Goal: Register for event/course

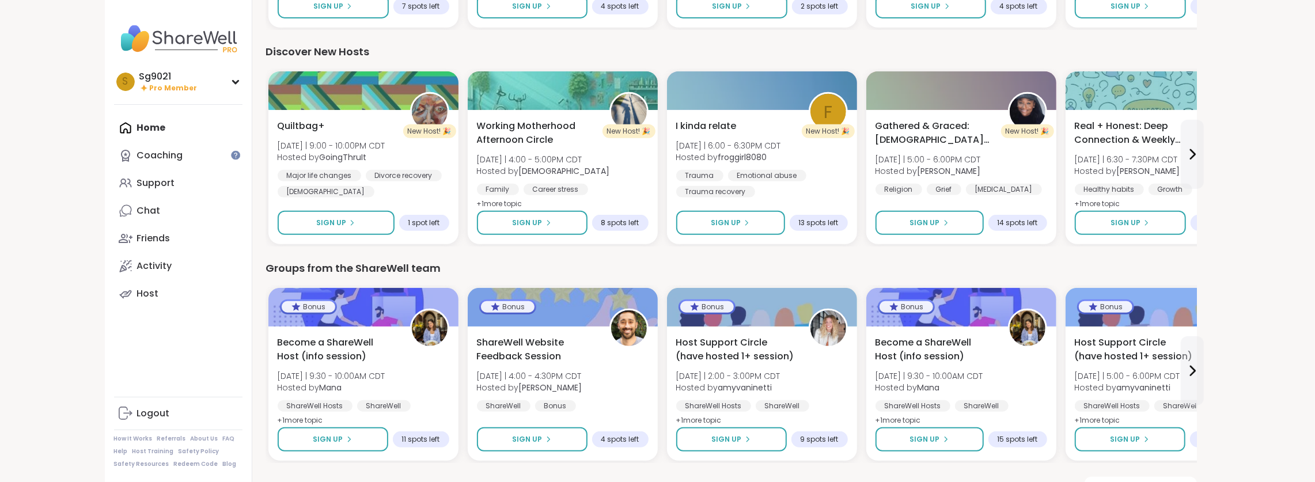
scroll to position [505, 0]
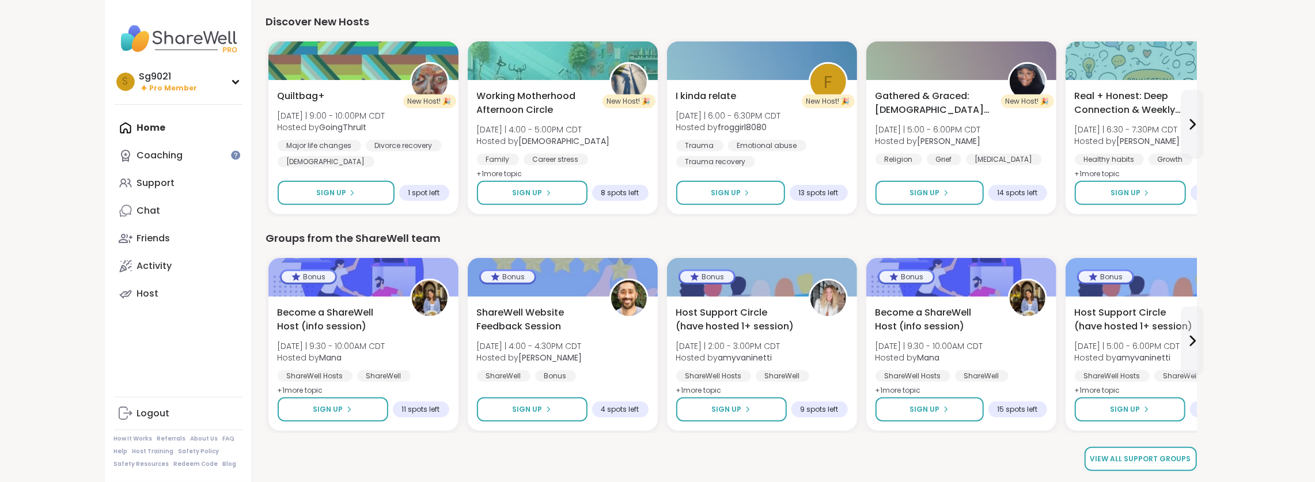
click at [1145, 457] on span "View all support groups" at bounding box center [1140, 459] width 101 height 10
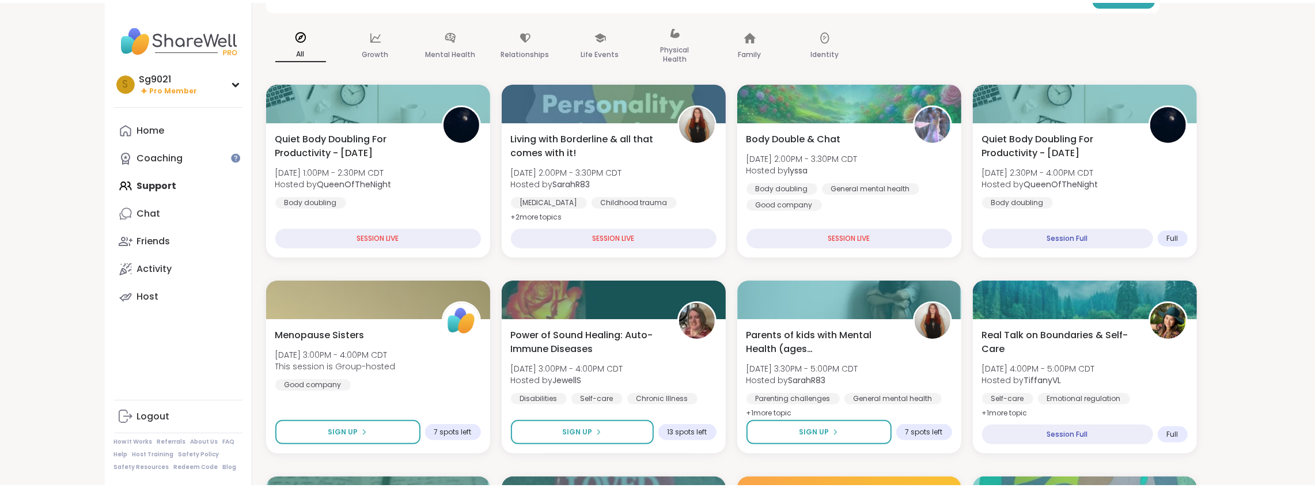
scroll to position [115, 0]
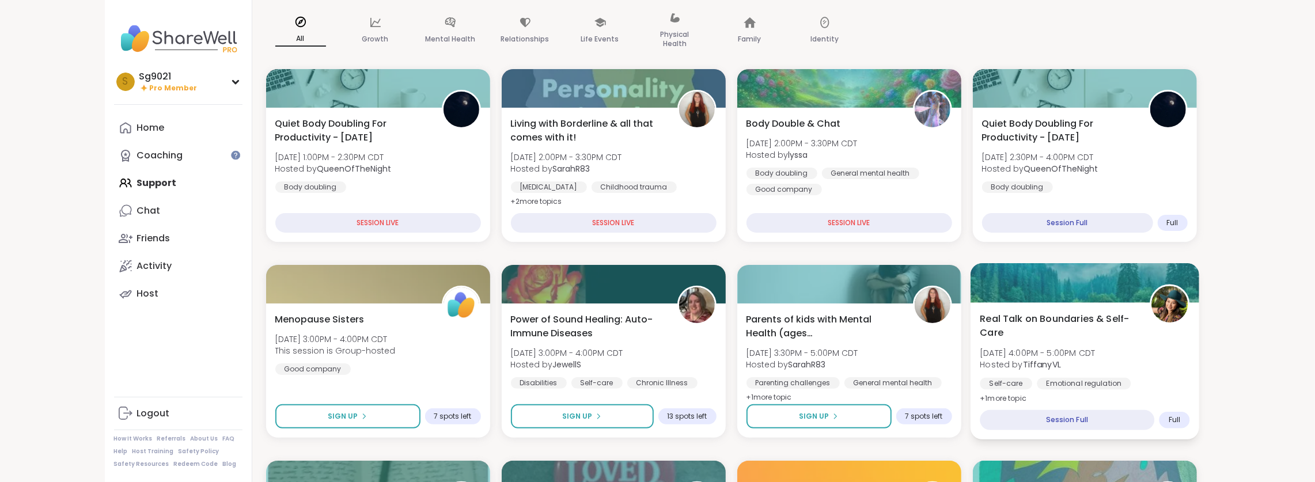
click at [1167, 305] on img at bounding box center [1169, 304] width 36 height 36
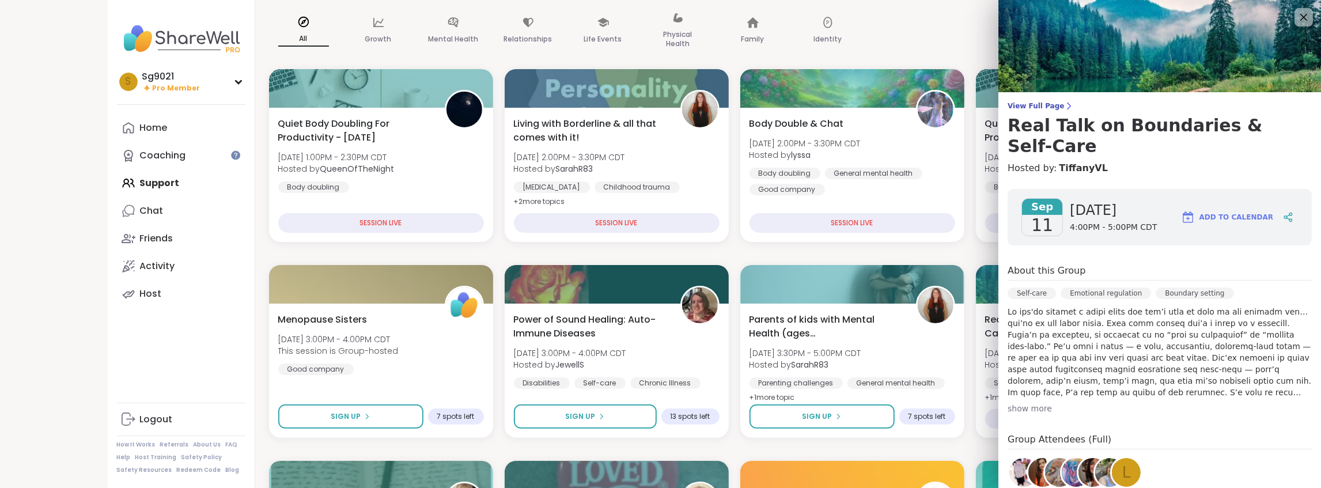
click at [1078, 458] on img at bounding box center [1092, 472] width 29 height 29
click at [1296, 16] on icon at bounding box center [1303, 17] width 14 height 14
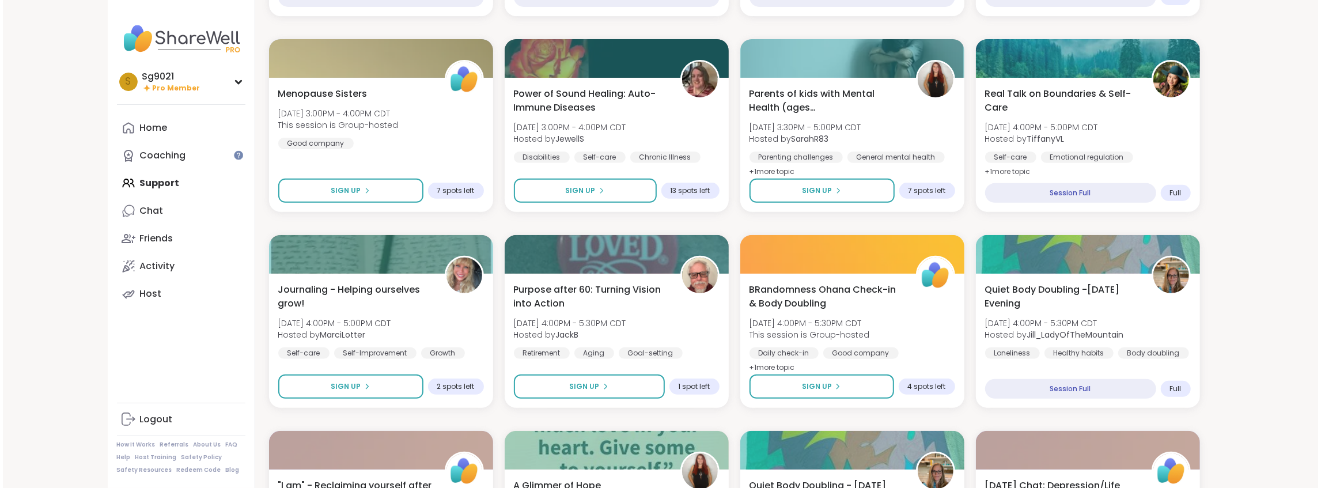
scroll to position [346, 0]
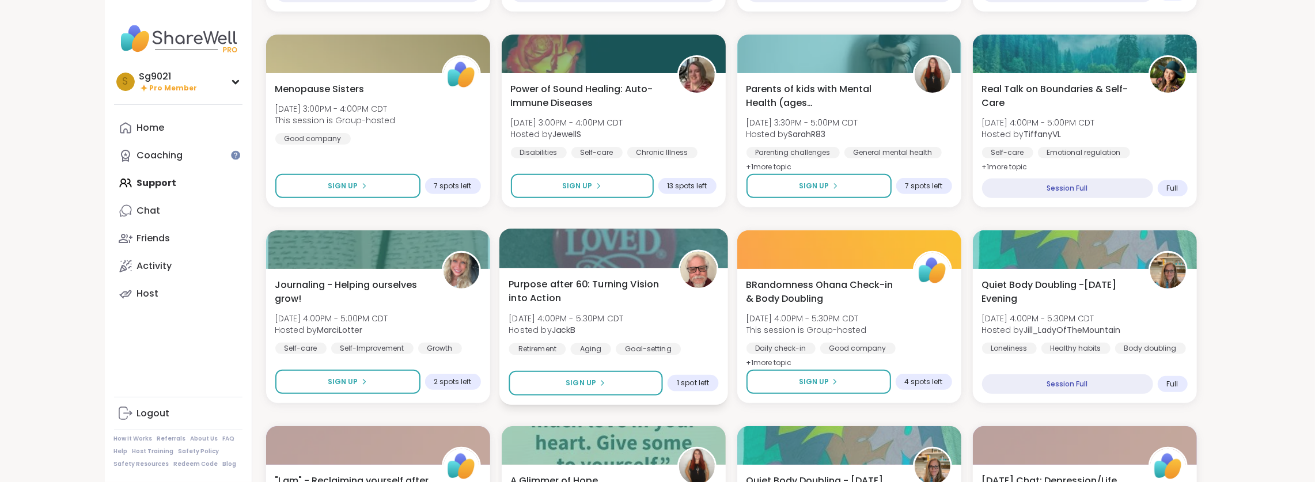
click at [701, 272] on img at bounding box center [698, 270] width 36 height 36
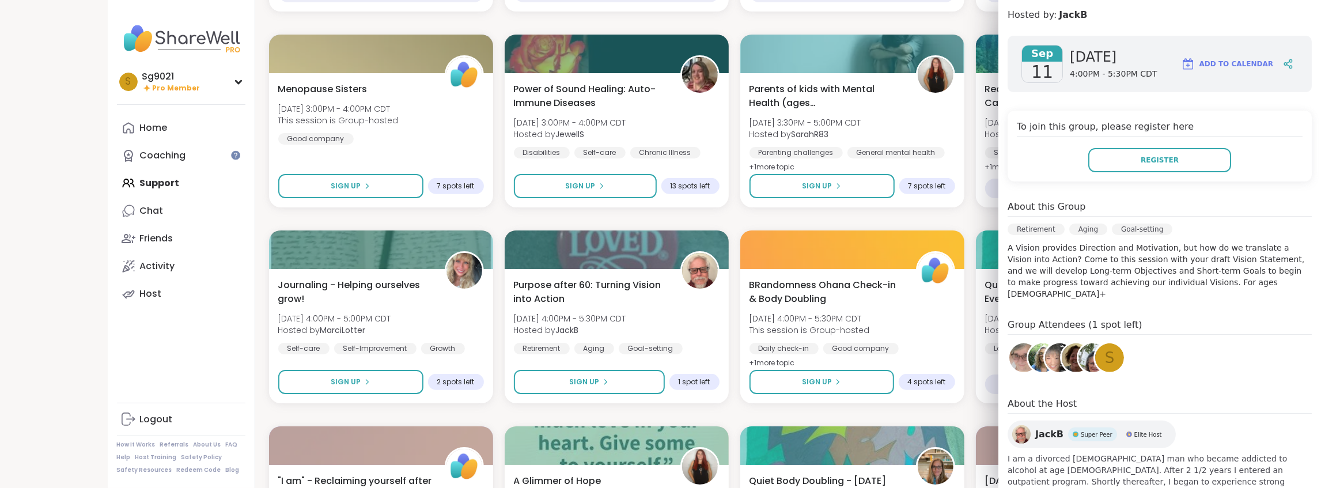
scroll to position [190, 0]
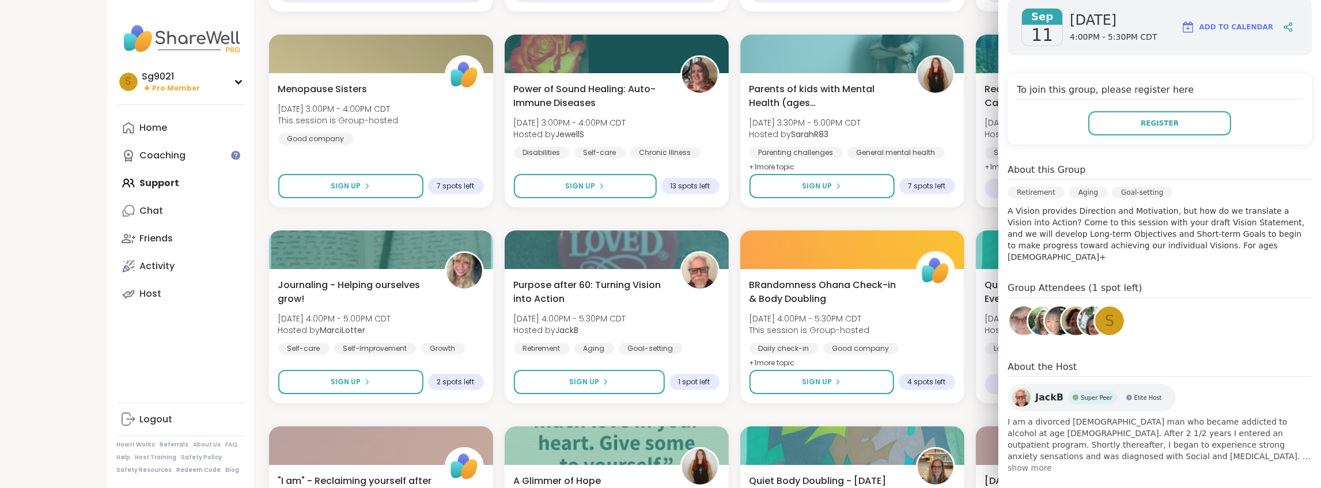
click at [1022, 462] on span "show more" at bounding box center [1159, 468] width 304 height 12
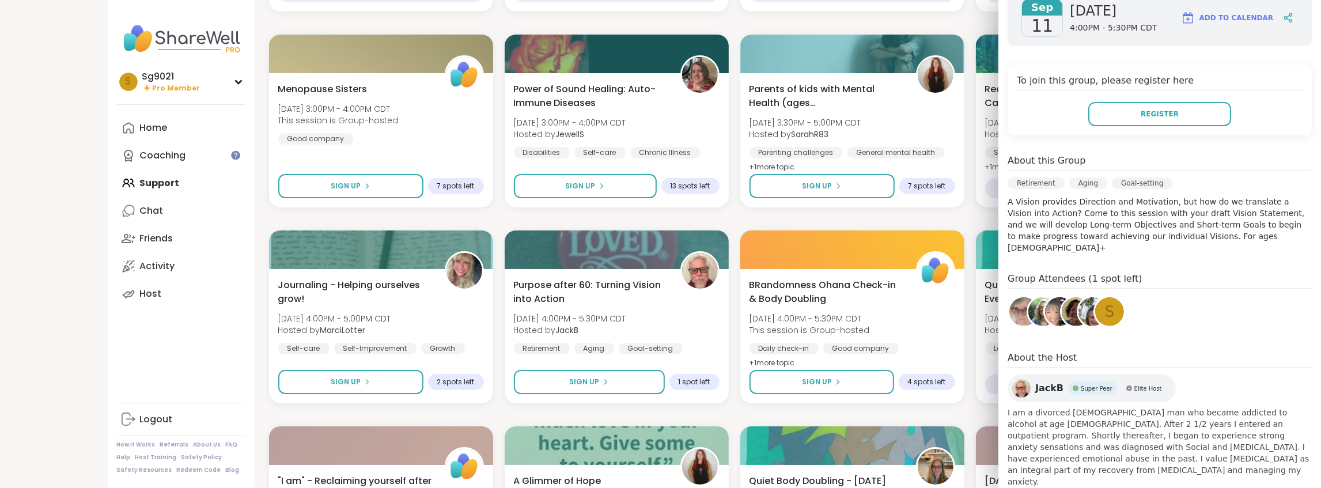
scroll to position [202, 0]
click at [1082, 382] on span "Super Peer" at bounding box center [1096, 386] width 32 height 9
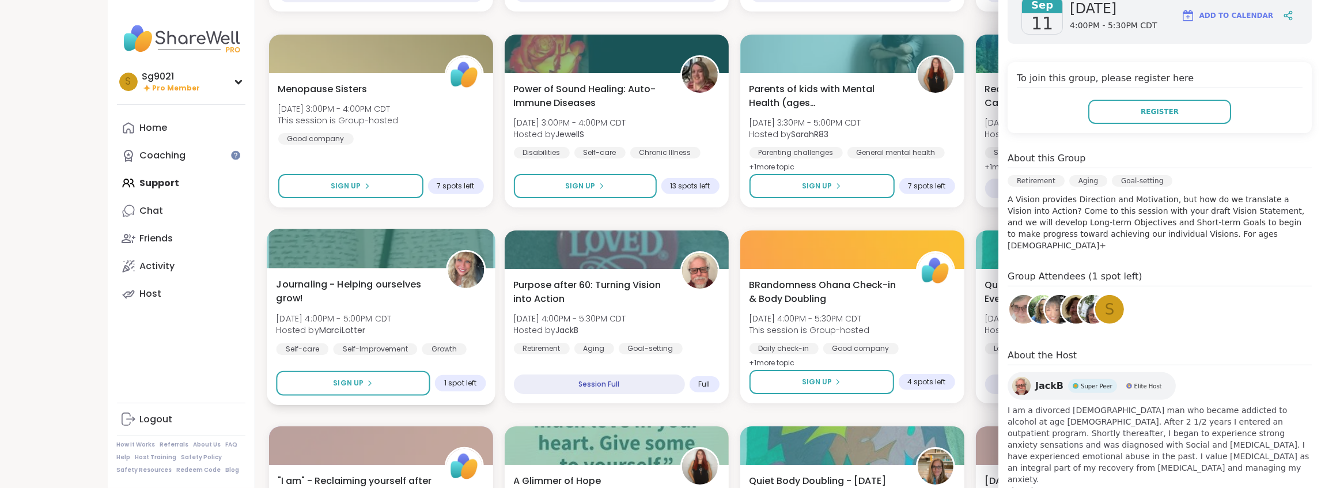
click at [460, 276] on img at bounding box center [466, 270] width 36 height 36
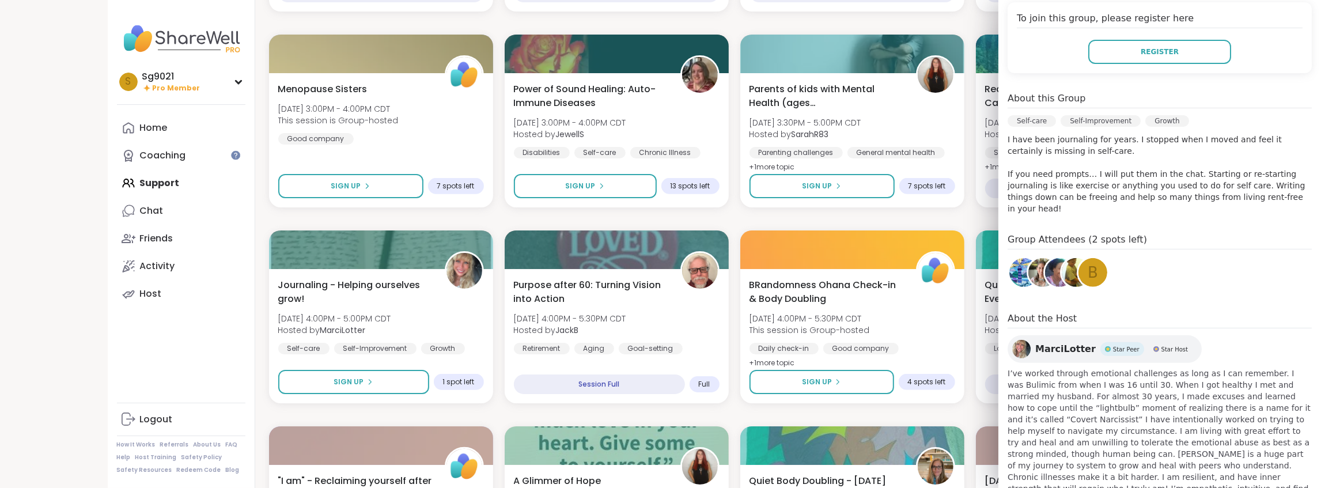
scroll to position [261, 0]
click at [1031, 258] on img at bounding box center [1042, 272] width 29 height 29
click at [452, 81] on img at bounding box center [466, 74] width 36 height 36
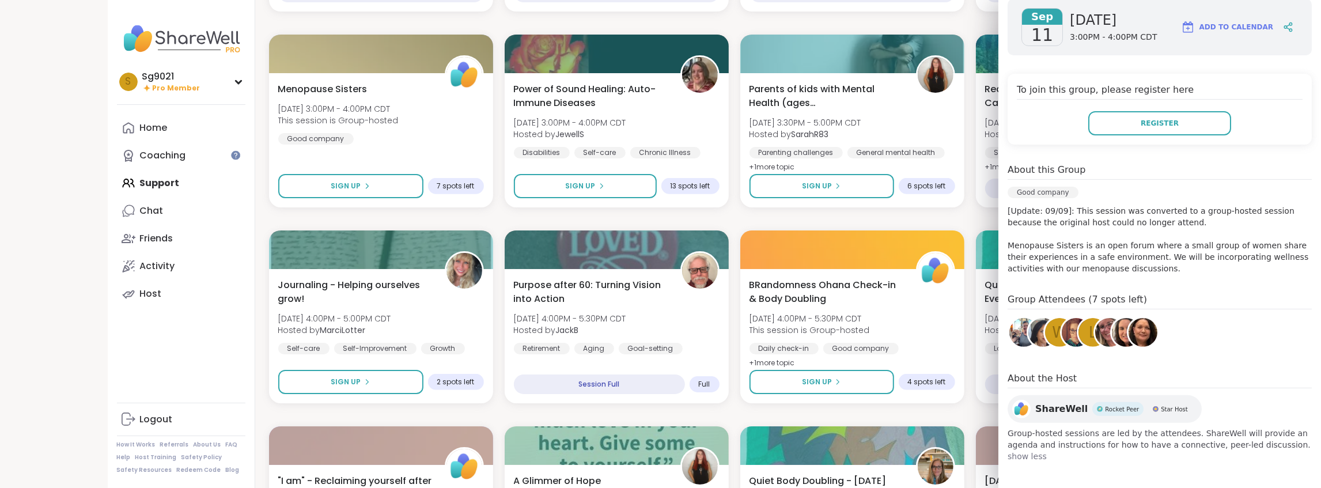
click at [1086, 338] on div "W l" at bounding box center [1053, 334] width 92 height 37
click at [1013, 336] on img at bounding box center [1023, 332] width 29 height 29
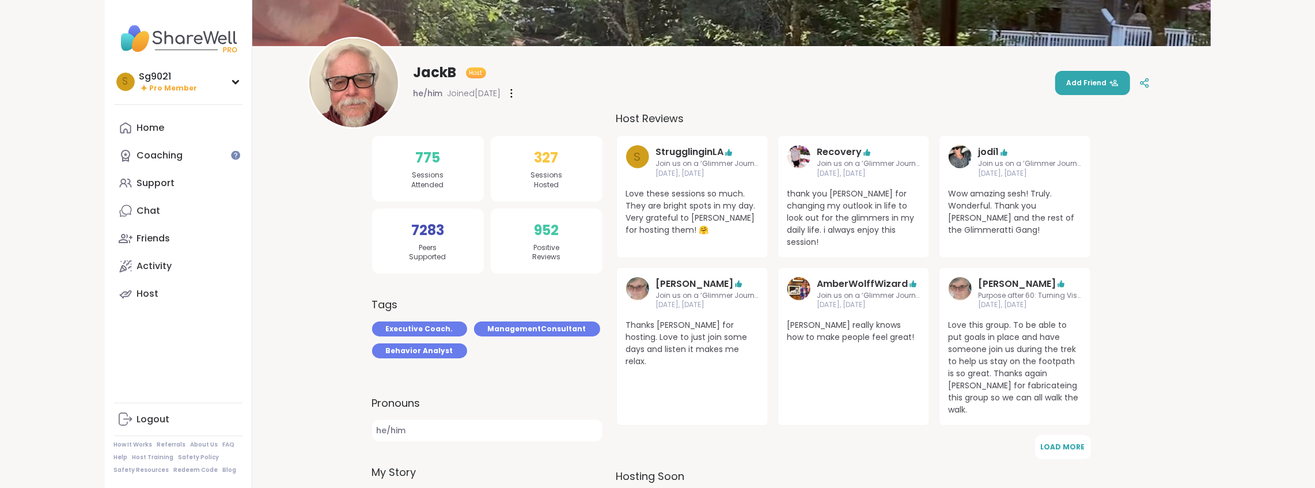
scroll to position [192, 0]
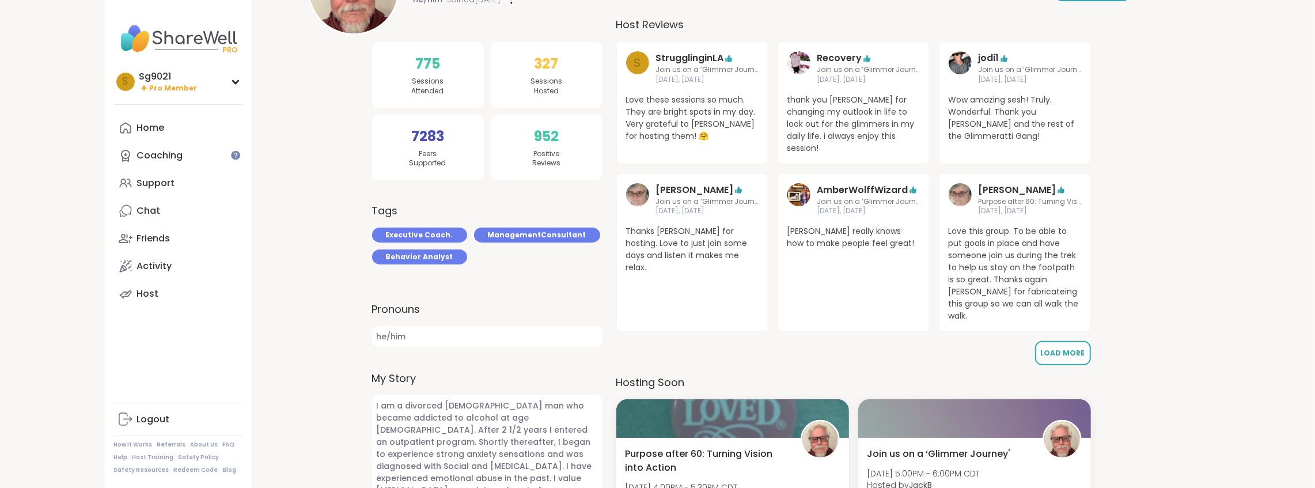
click at [1072, 348] on span "Load More" at bounding box center [1063, 353] width 44 height 10
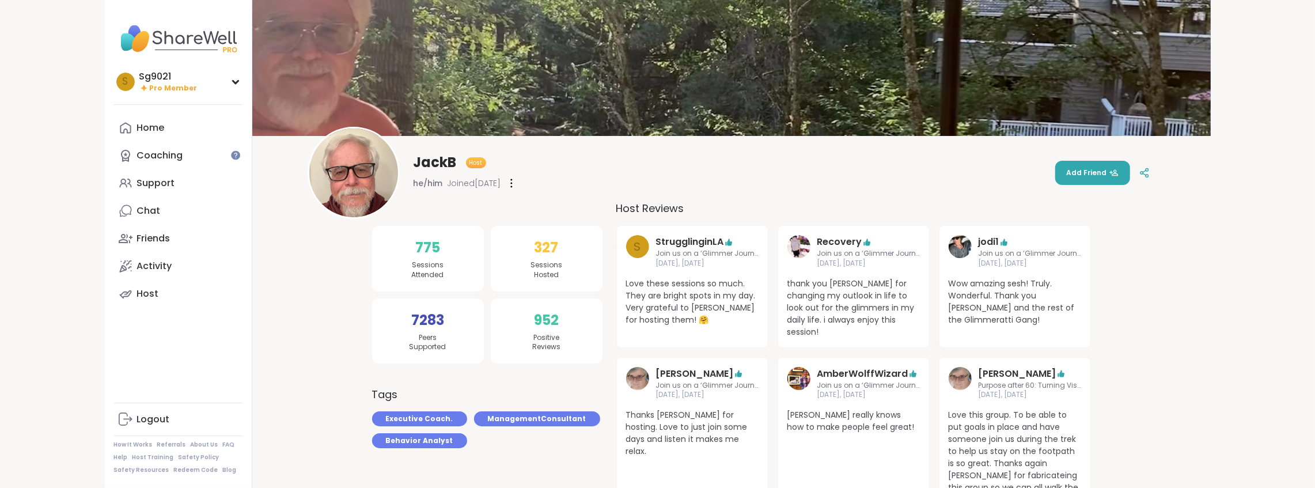
scroll to position [0, 0]
